Goal: Task Accomplishment & Management: Use online tool/utility

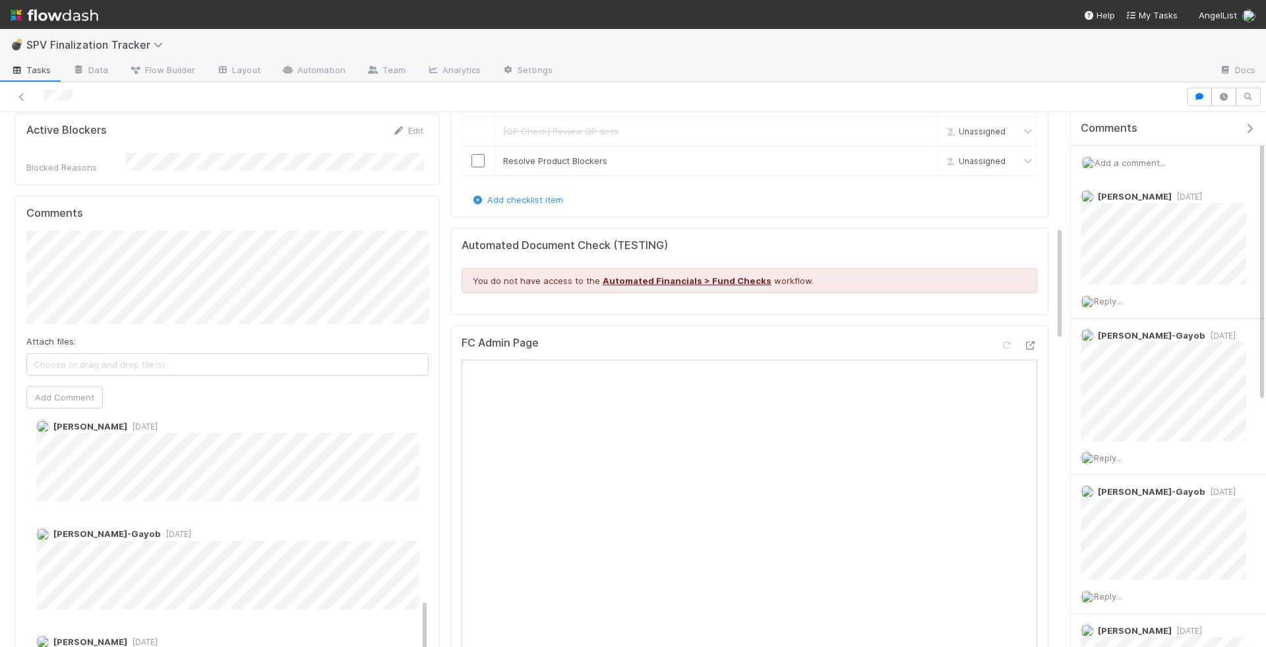
scroll to position [533, 0]
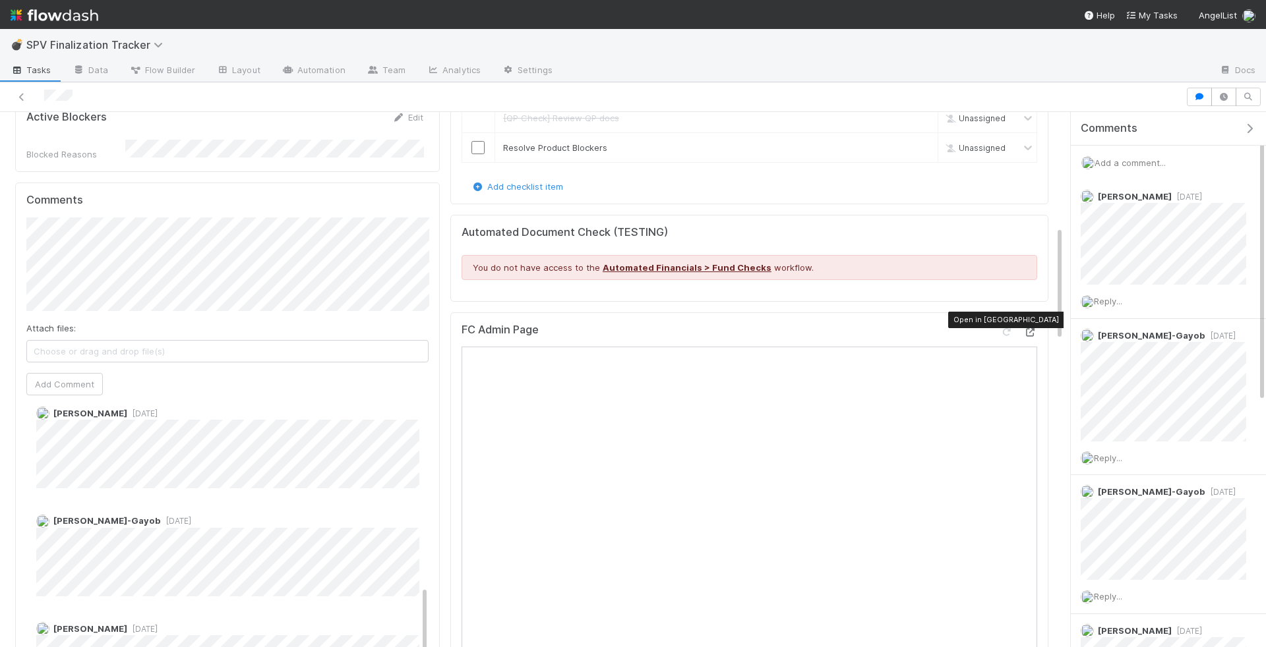
click at [1033, 328] on icon at bounding box center [1030, 332] width 13 height 9
click at [1034, 328] on icon at bounding box center [1030, 332] width 13 height 9
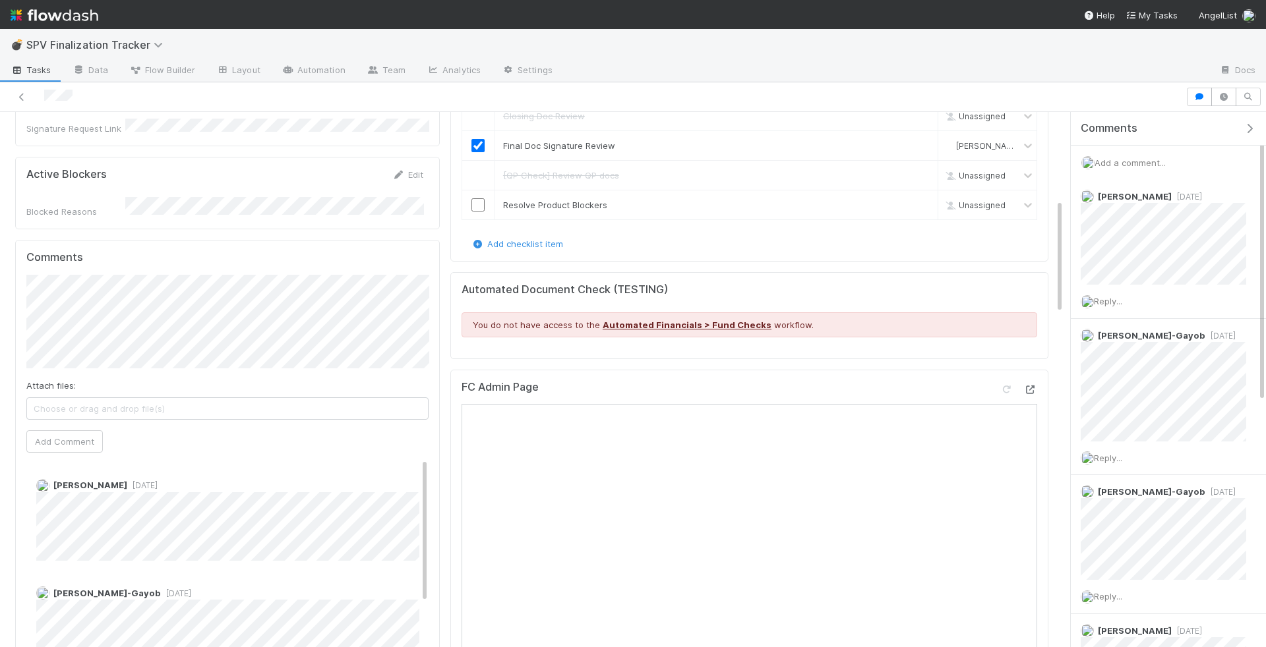
scroll to position [486, 0]
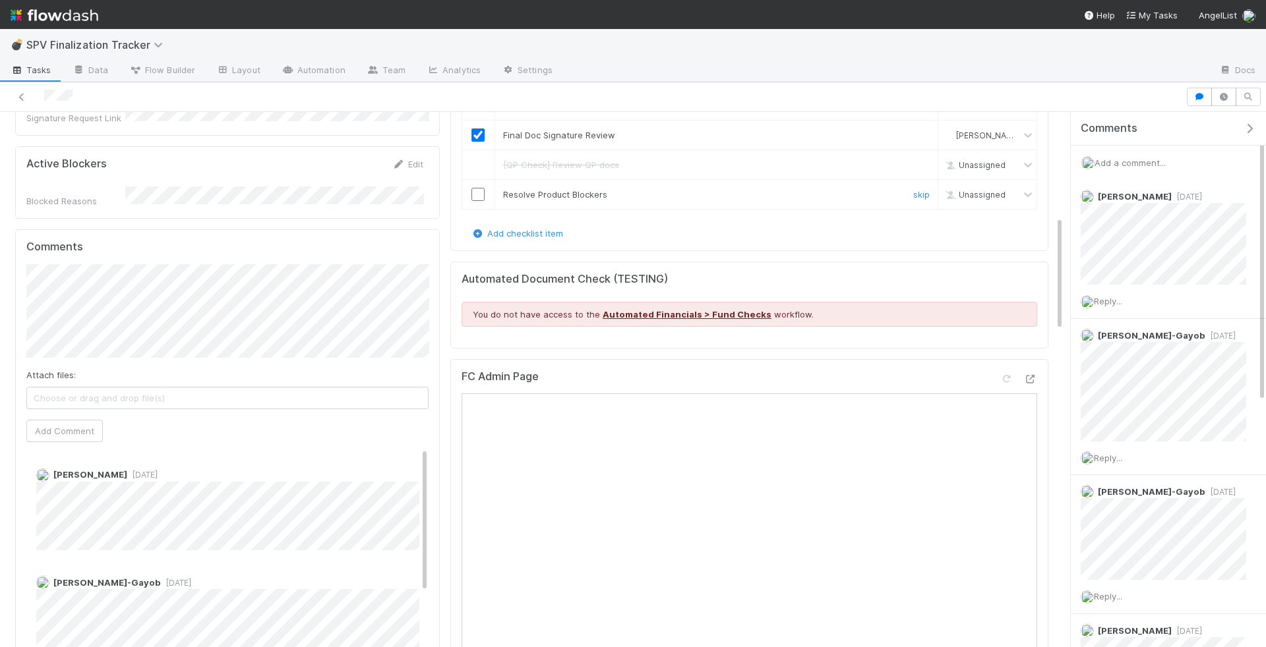
click at [479, 188] on input "checkbox" at bounding box center [477, 194] width 13 height 13
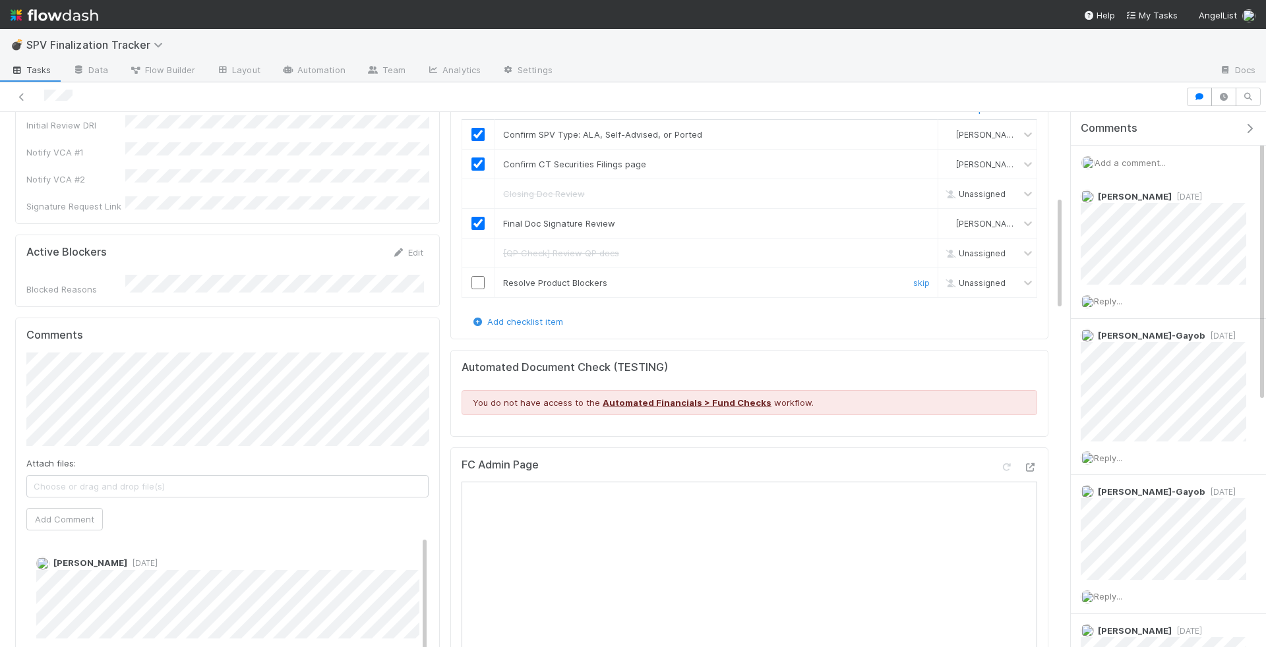
scroll to position [380, 0]
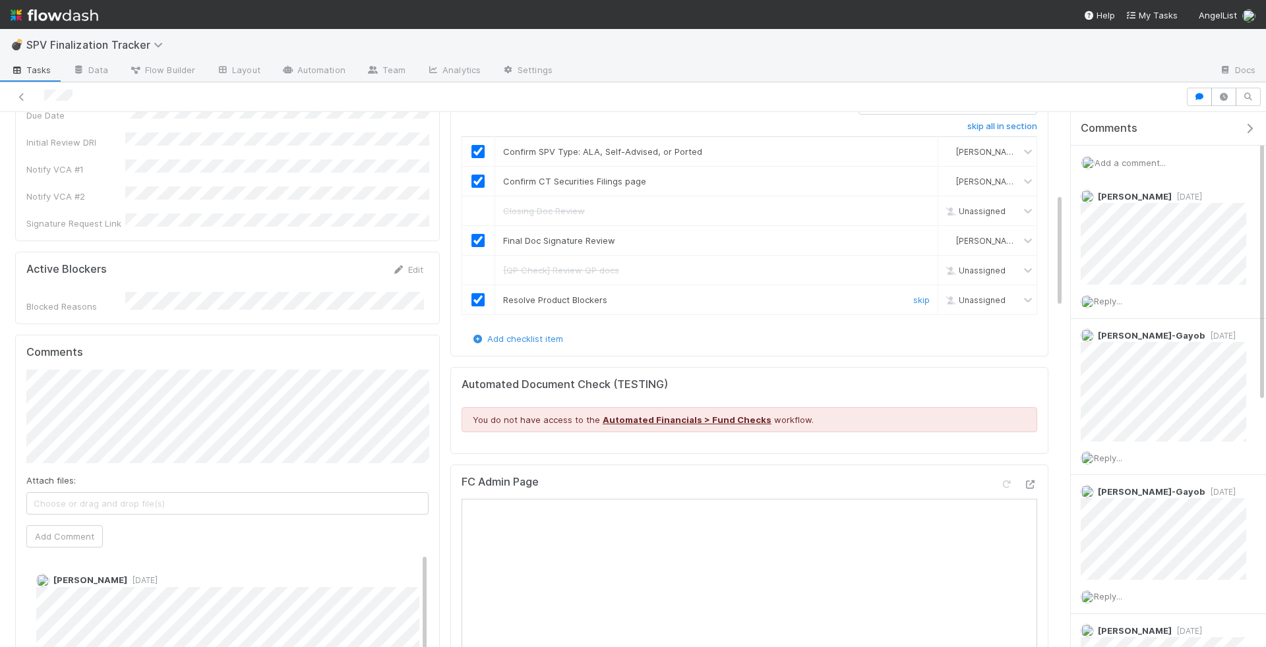
checkbox input "true"
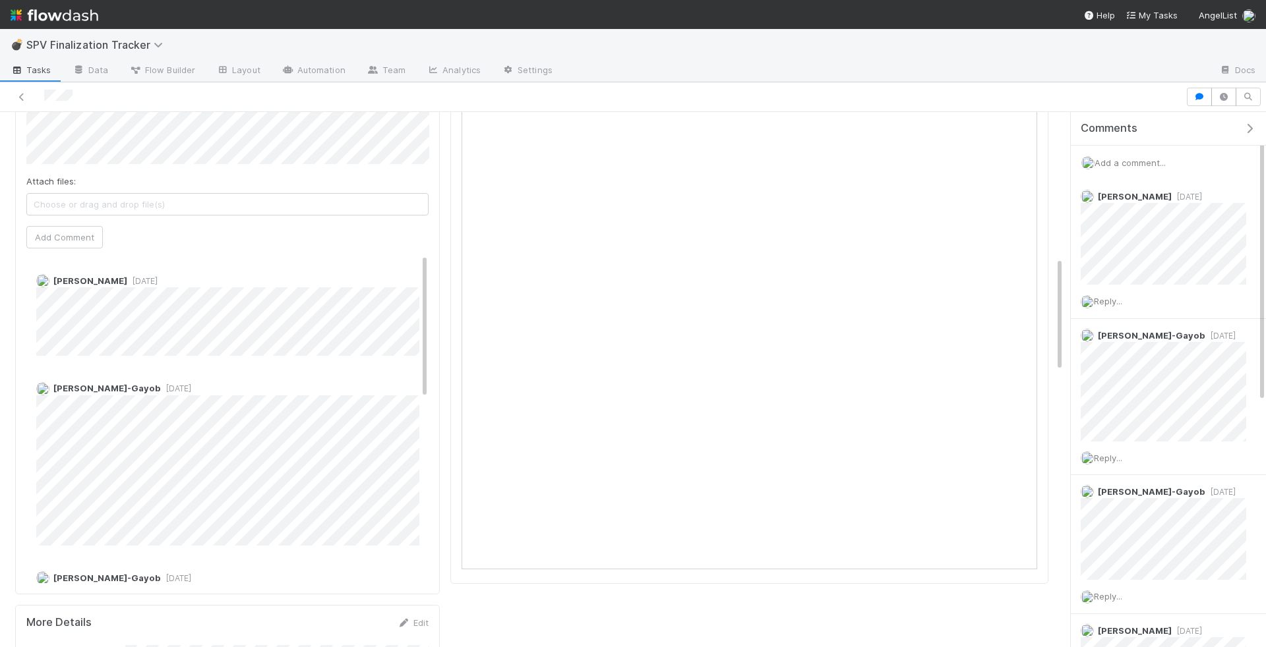
scroll to position [0, 0]
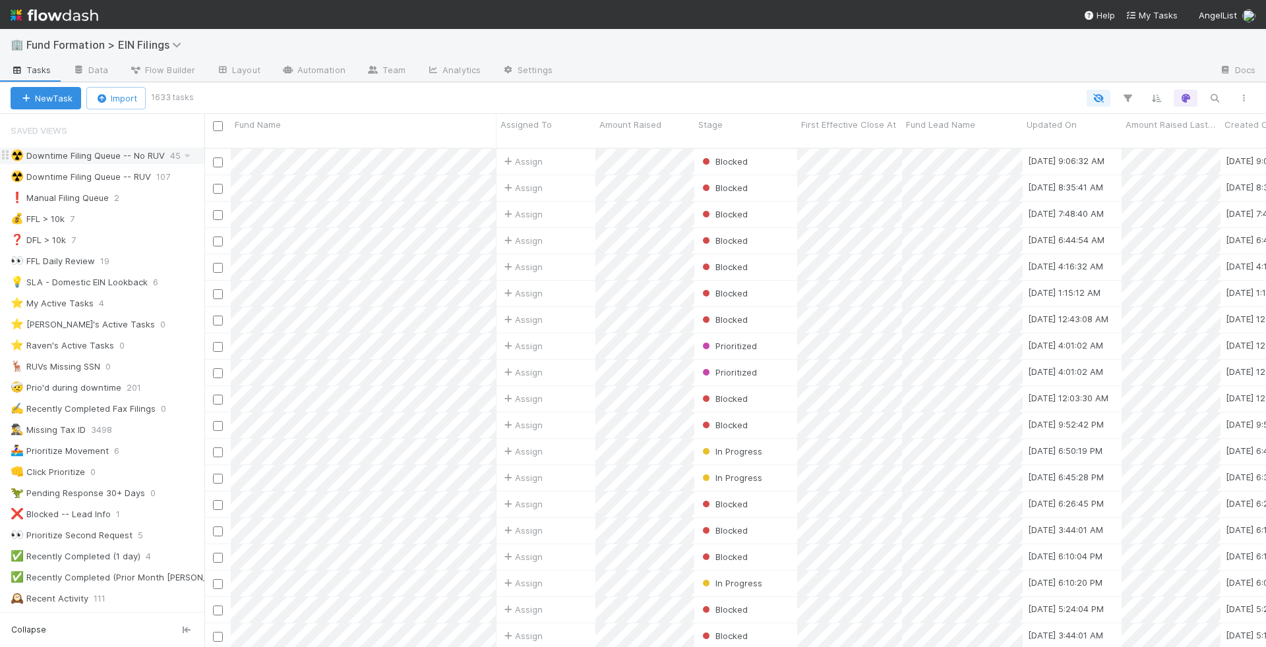
click at [134, 151] on div "☢️ Downtime Filing Queue -- No RUV" at bounding box center [88, 156] width 154 height 16
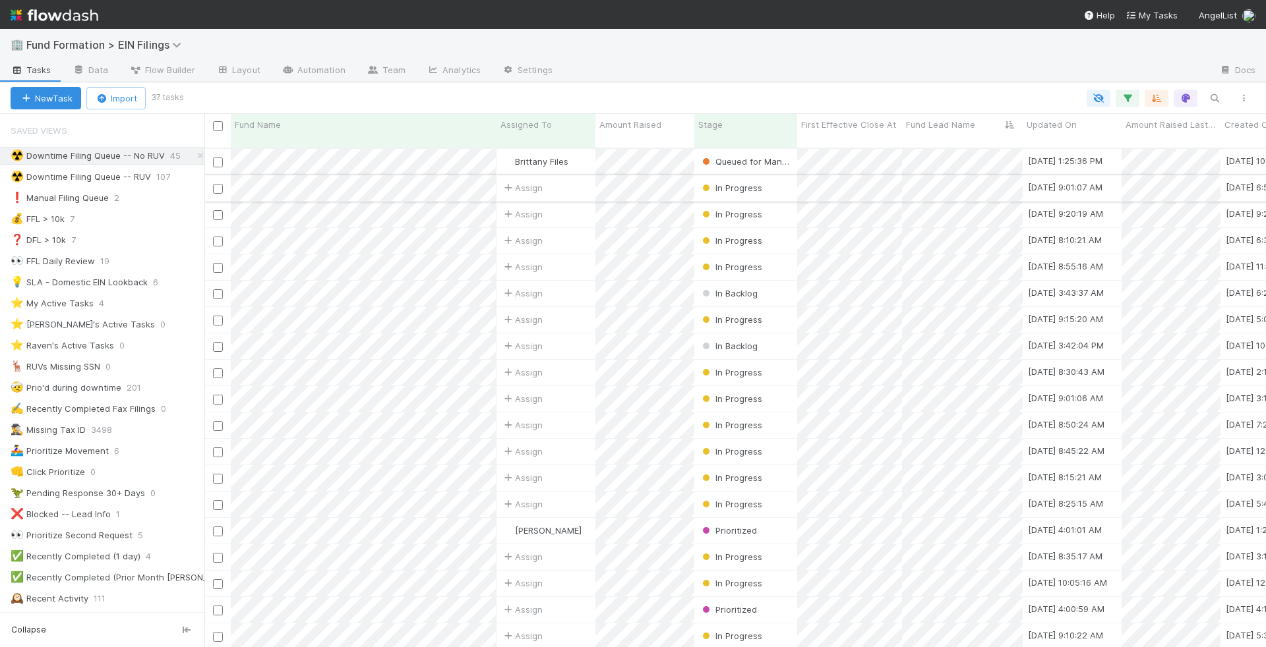
scroll to position [38, 0]
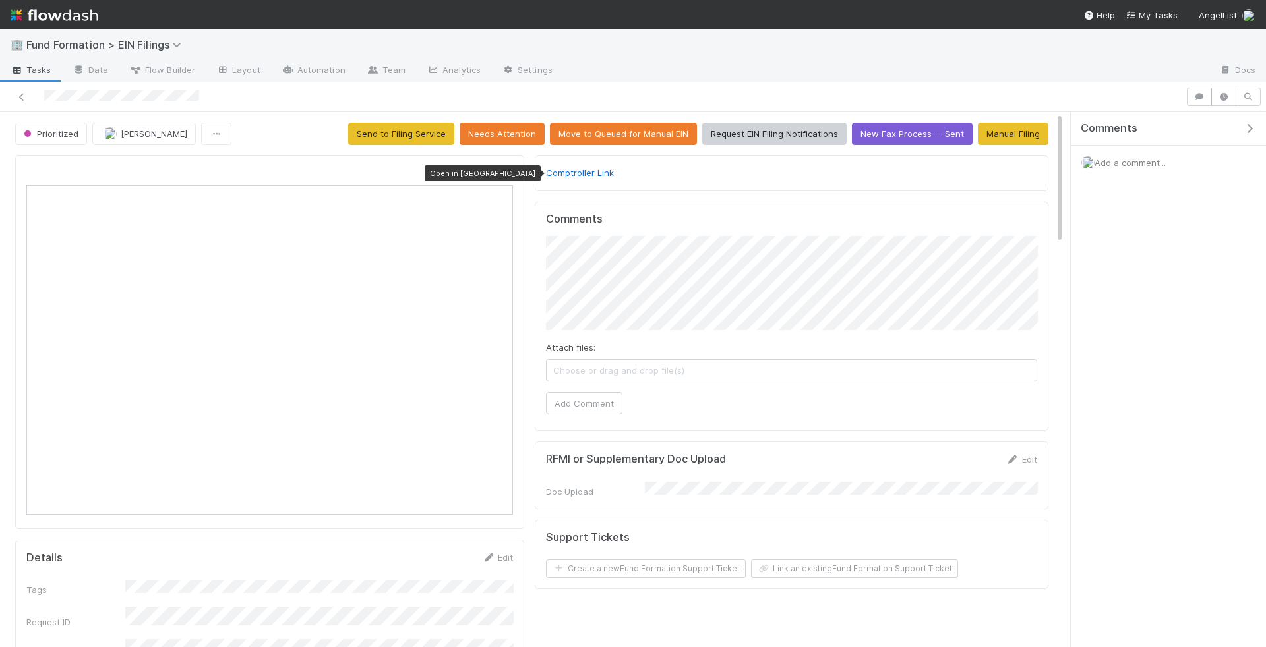
click at [512, 173] on icon at bounding box center [506, 173] width 13 height 9
click at [585, 398] on button "Add Comment" at bounding box center [584, 403] width 76 height 22
